Goal: Navigation & Orientation: Find specific page/section

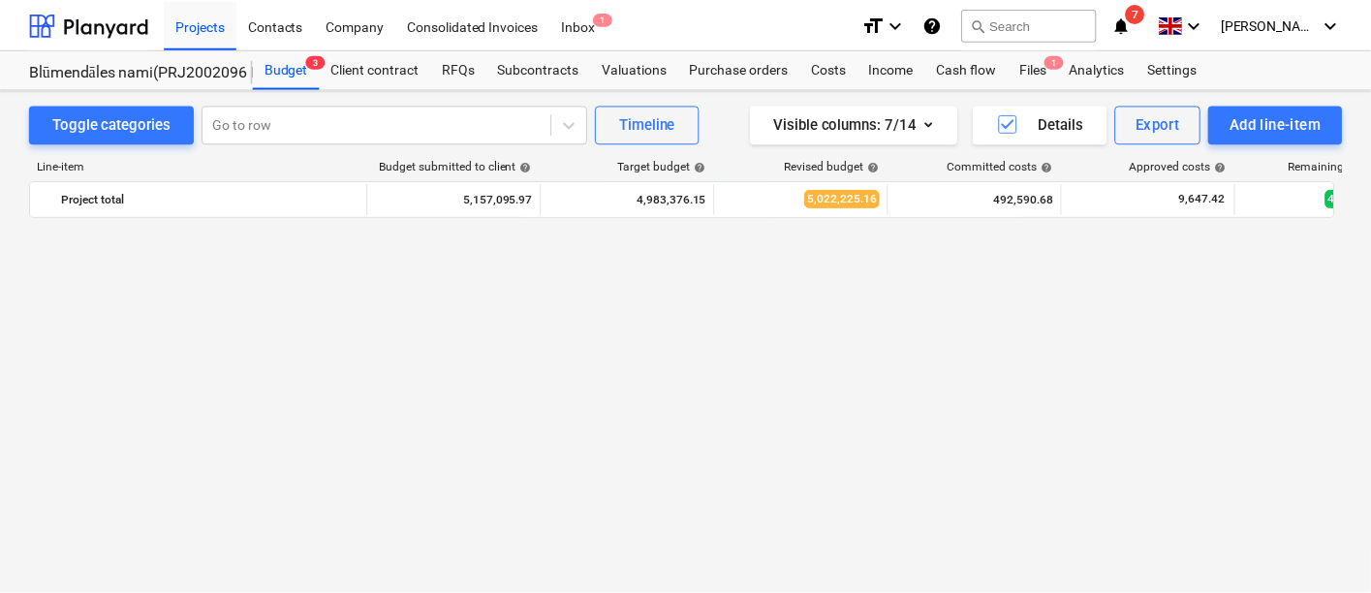
scroll to position [1304, 0]
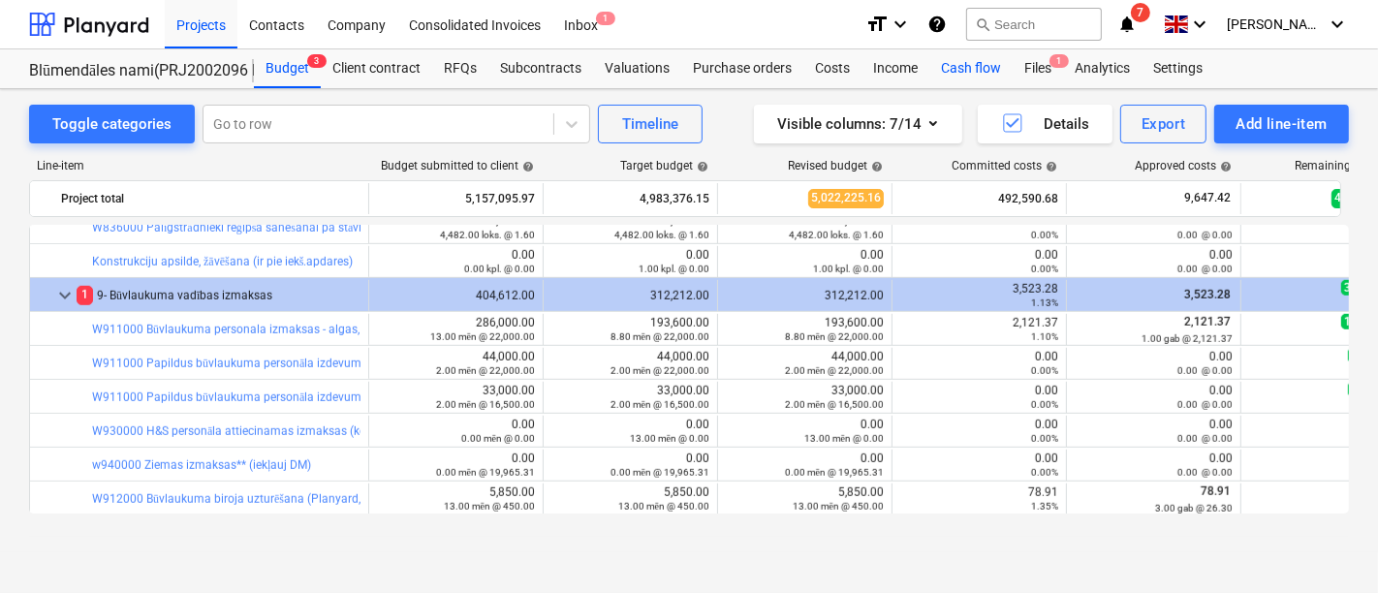
click at [963, 67] on div "Cash flow" at bounding box center [970, 68] width 83 height 39
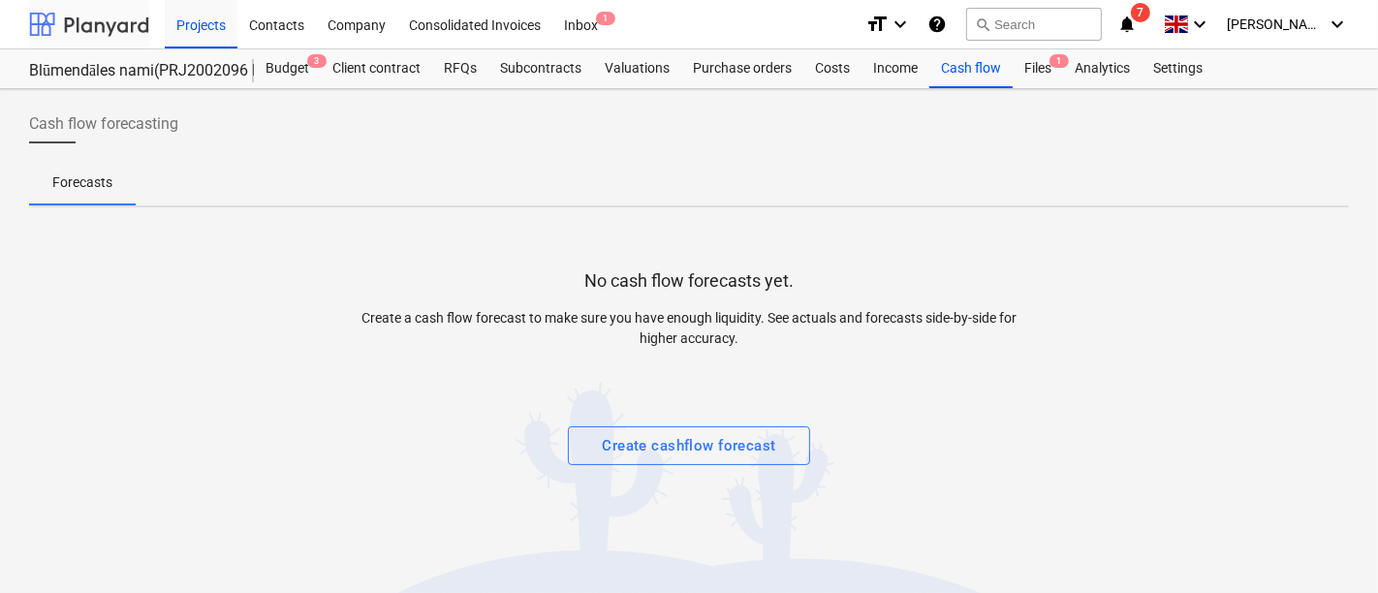
click at [112, 20] on div at bounding box center [89, 24] width 120 height 48
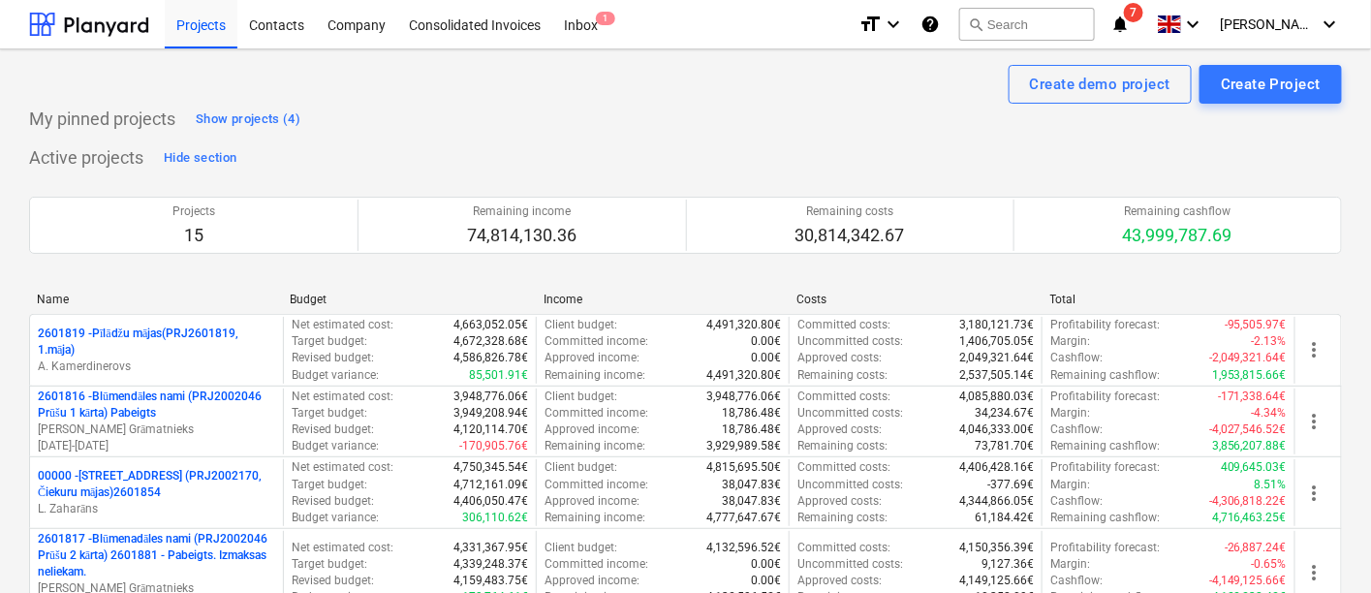
click at [105, 24] on div at bounding box center [89, 24] width 120 height 48
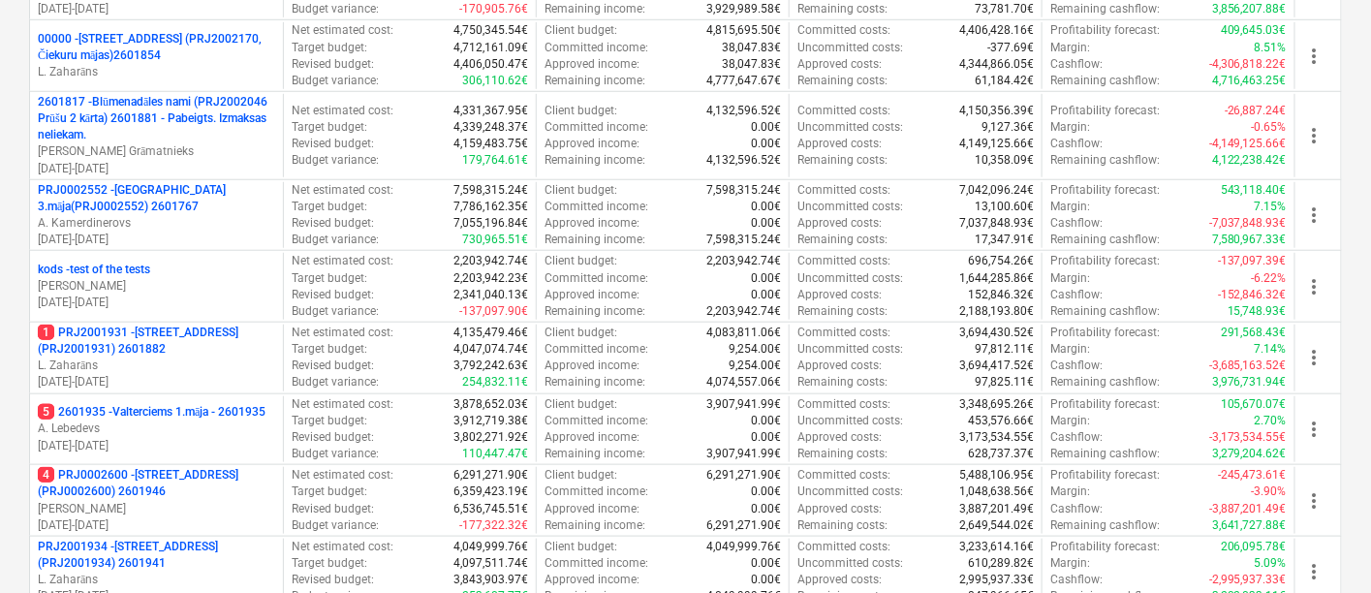
scroll to position [569, 0]
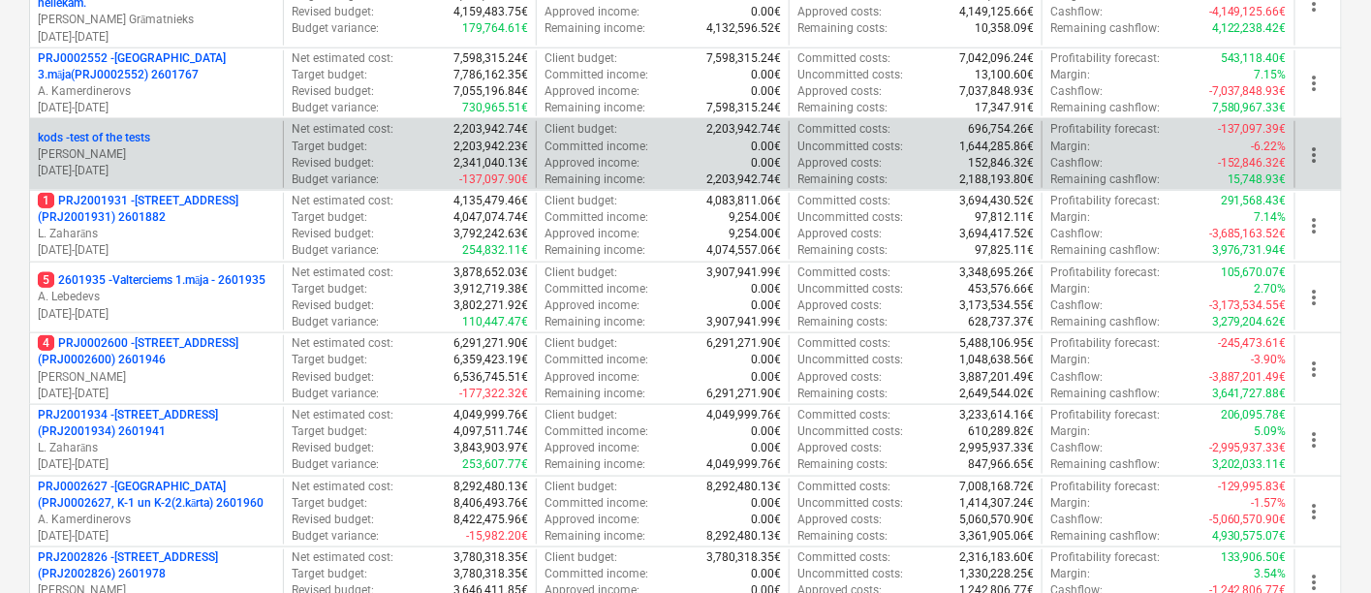
click at [127, 146] on p "[PERSON_NAME]" at bounding box center [156, 154] width 237 height 16
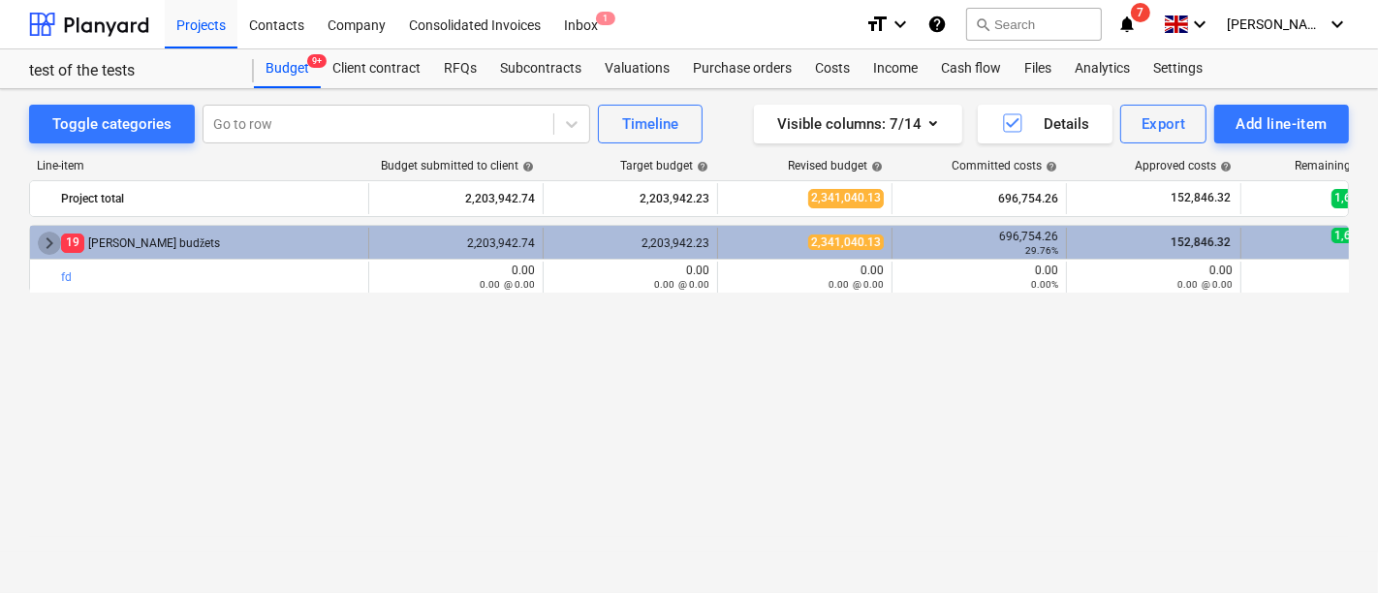
click at [47, 237] on span "keyboard_arrow_right" at bounding box center [49, 243] width 23 height 23
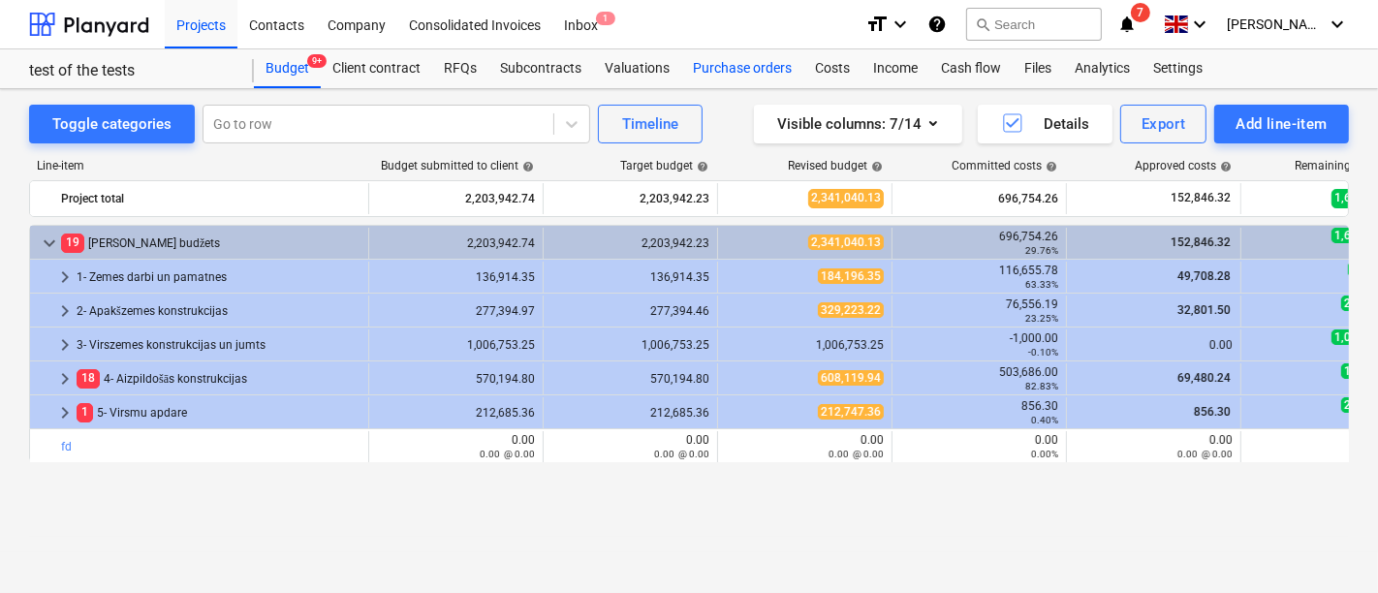
click at [728, 71] on div "Purchase orders" at bounding box center [742, 68] width 122 height 39
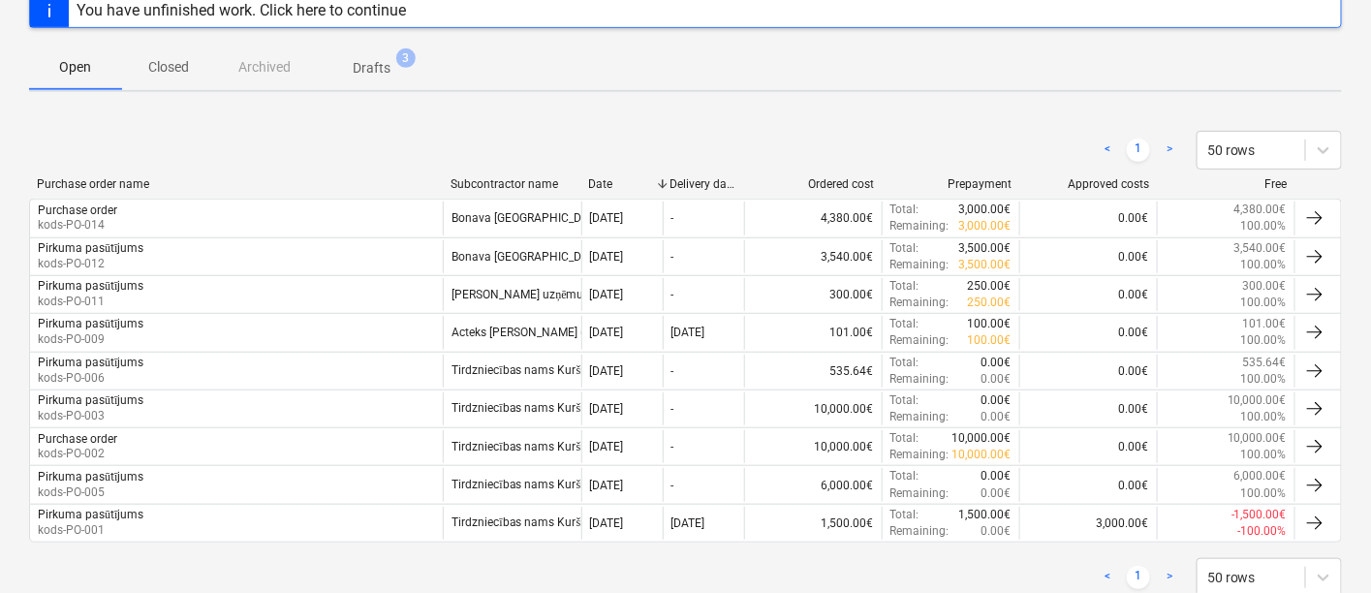
scroll to position [282, 0]
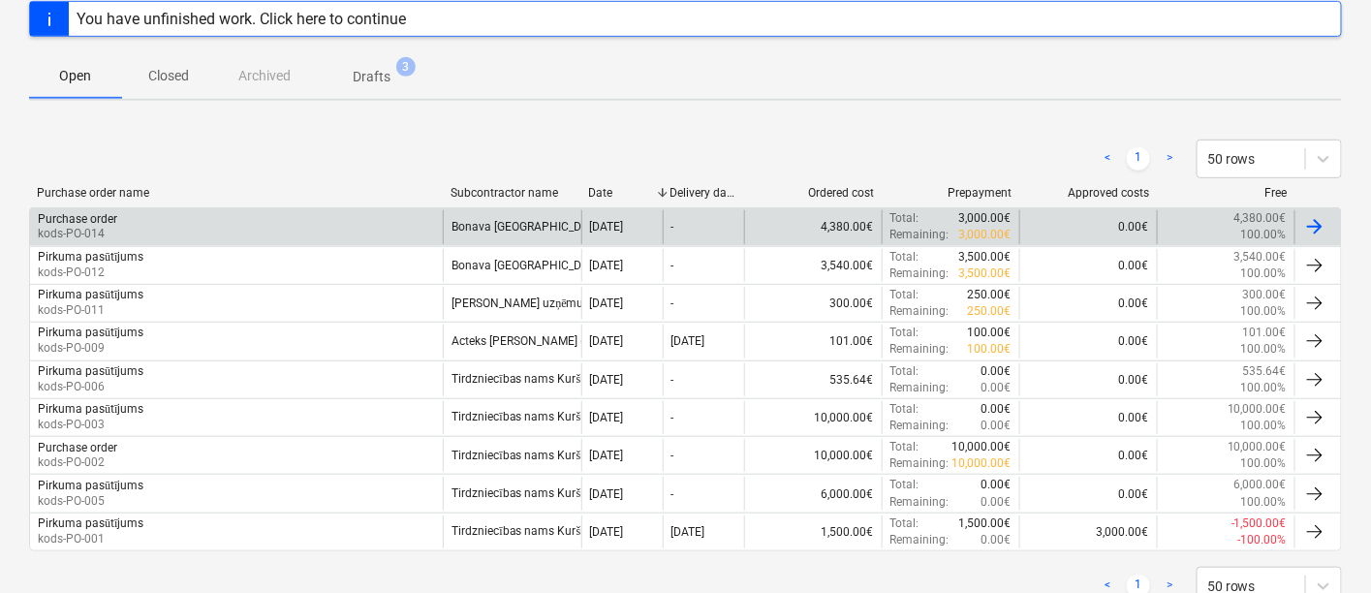
click at [1303, 215] on div at bounding box center [1314, 226] width 23 height 23
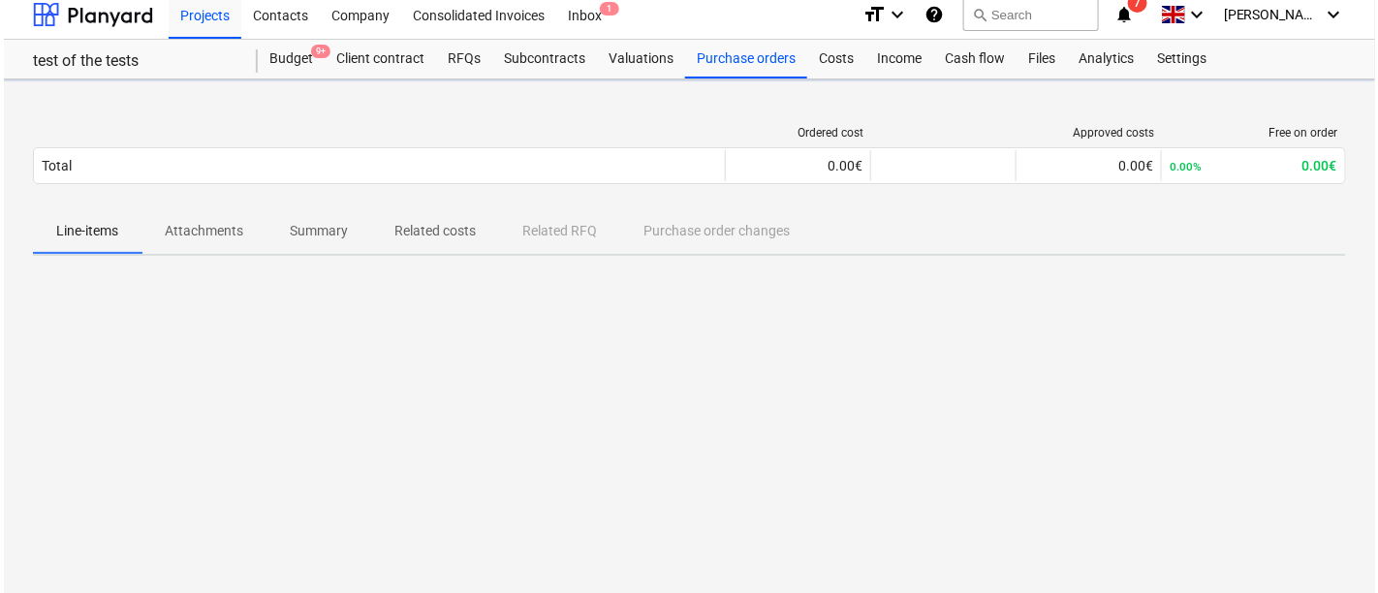
scroll to position [8, 0]
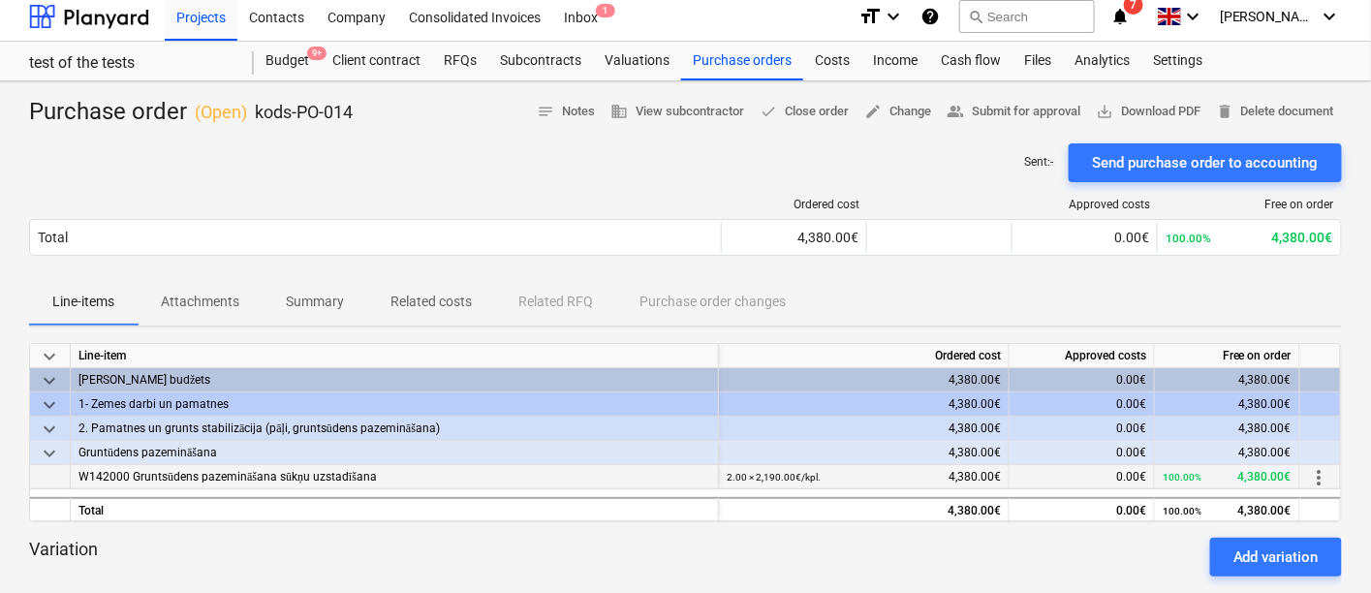
click at [308, 472] on span "W142000 Gruntsūdens pazemināšana sūkņu uzstadīšana" at bounding box center [227, 477] width 298 height 14
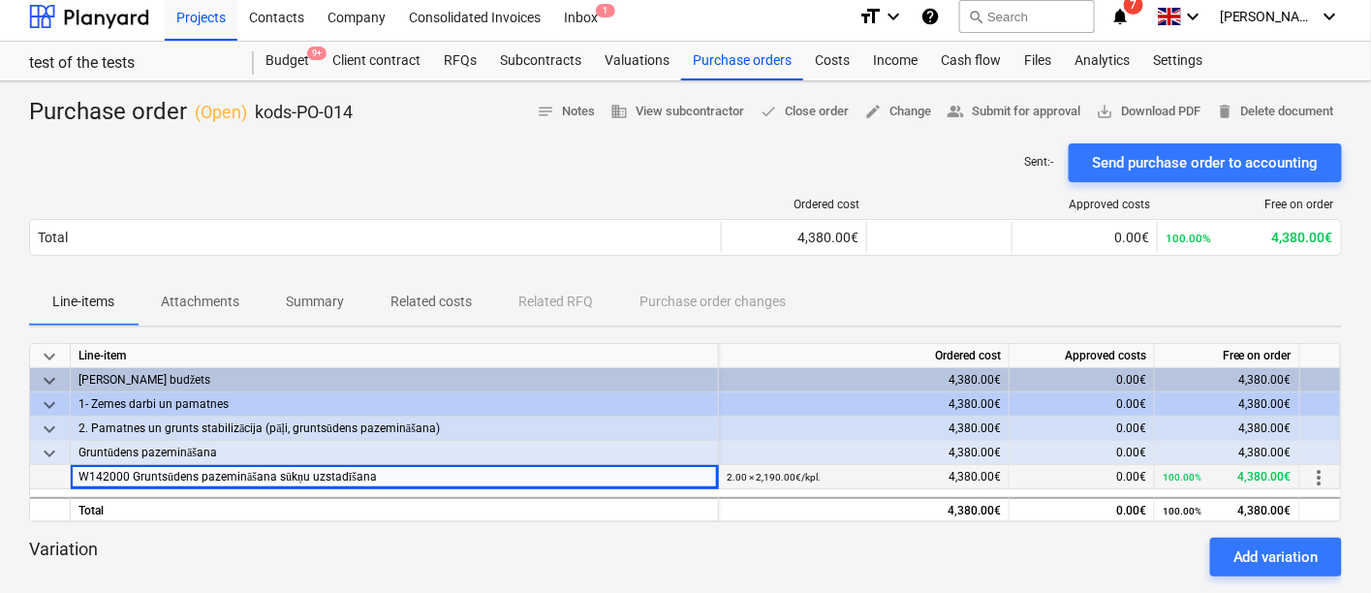
click at [784, 475] on small "2.00 × 2,190.00€ / kpl." at bounding box center [774, 477] width 94 height 11
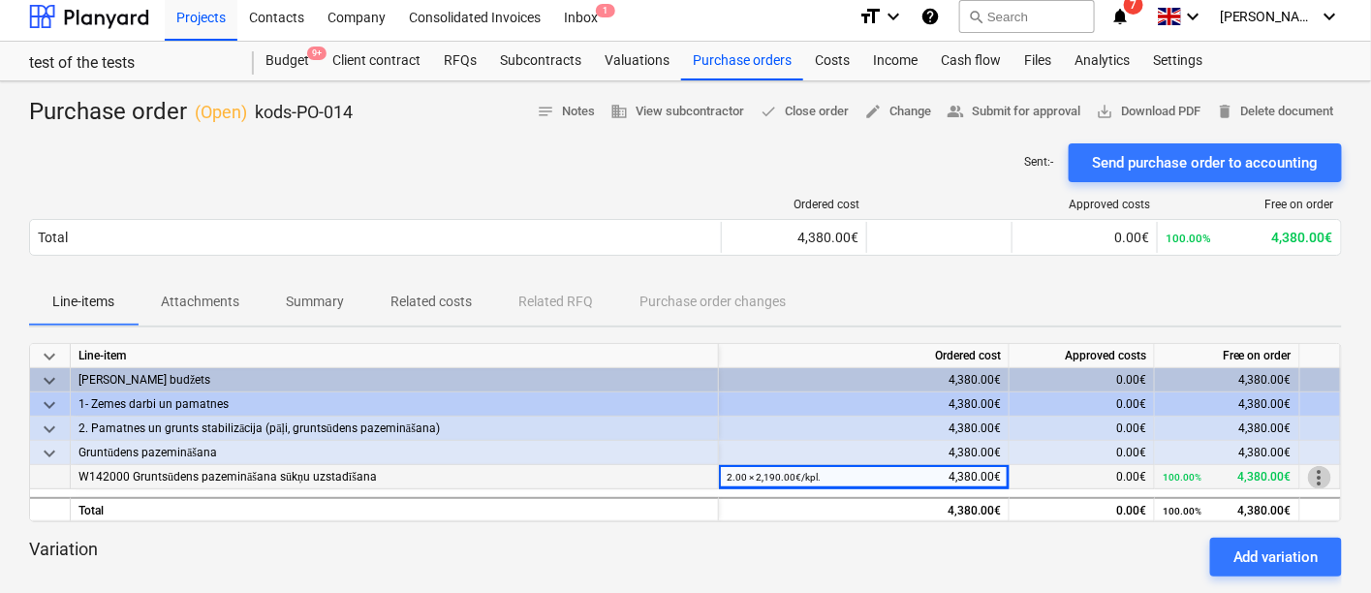
click at [1315, 469] on span "more_vert" at bounding box center [1319, 477] width 23 height 23
